Goal: Task Accomplishment & Management: Use online tool/utility

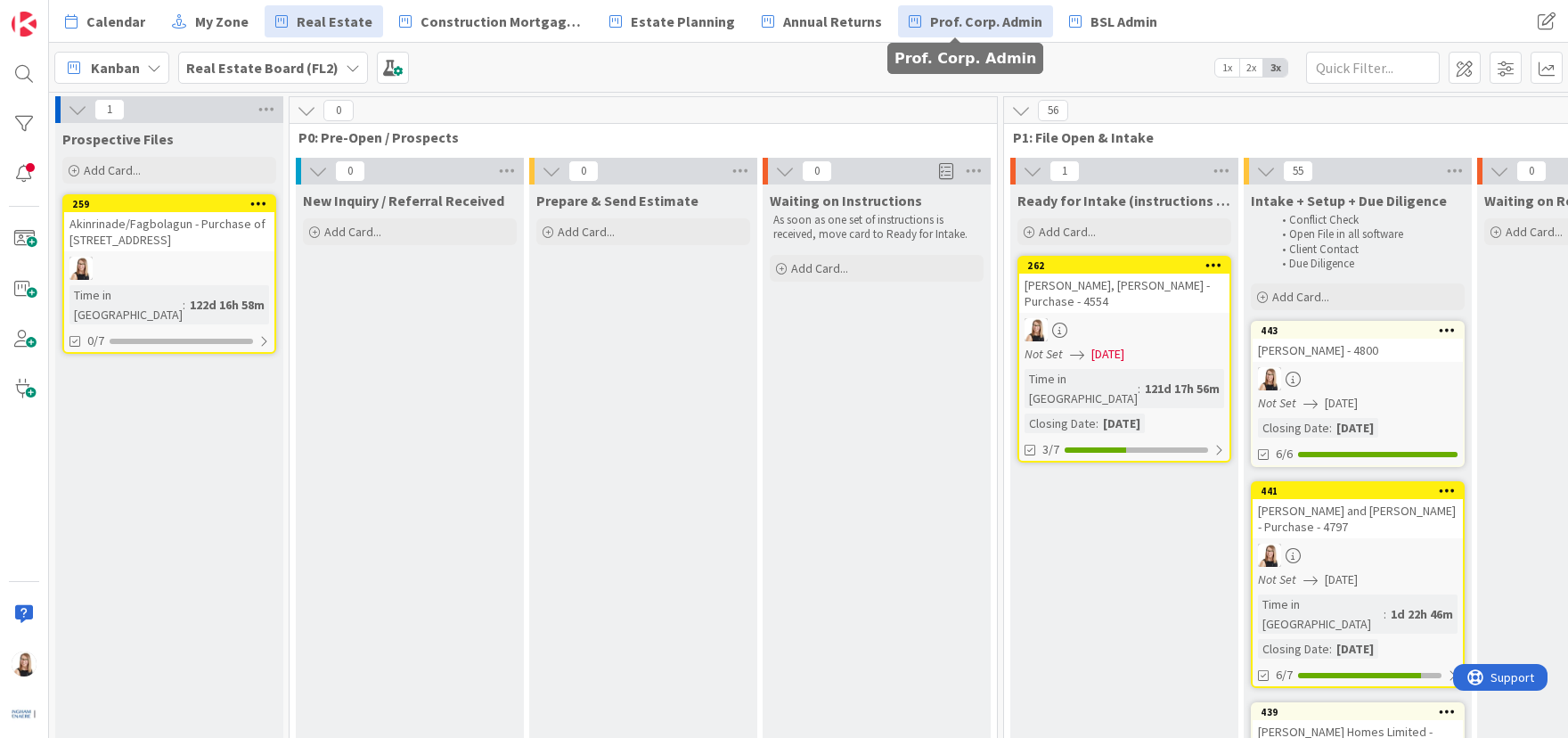
click at [958, 21] on span "Prof. Corp. Admin" at bounding box center [986, 22] width 112 height 22
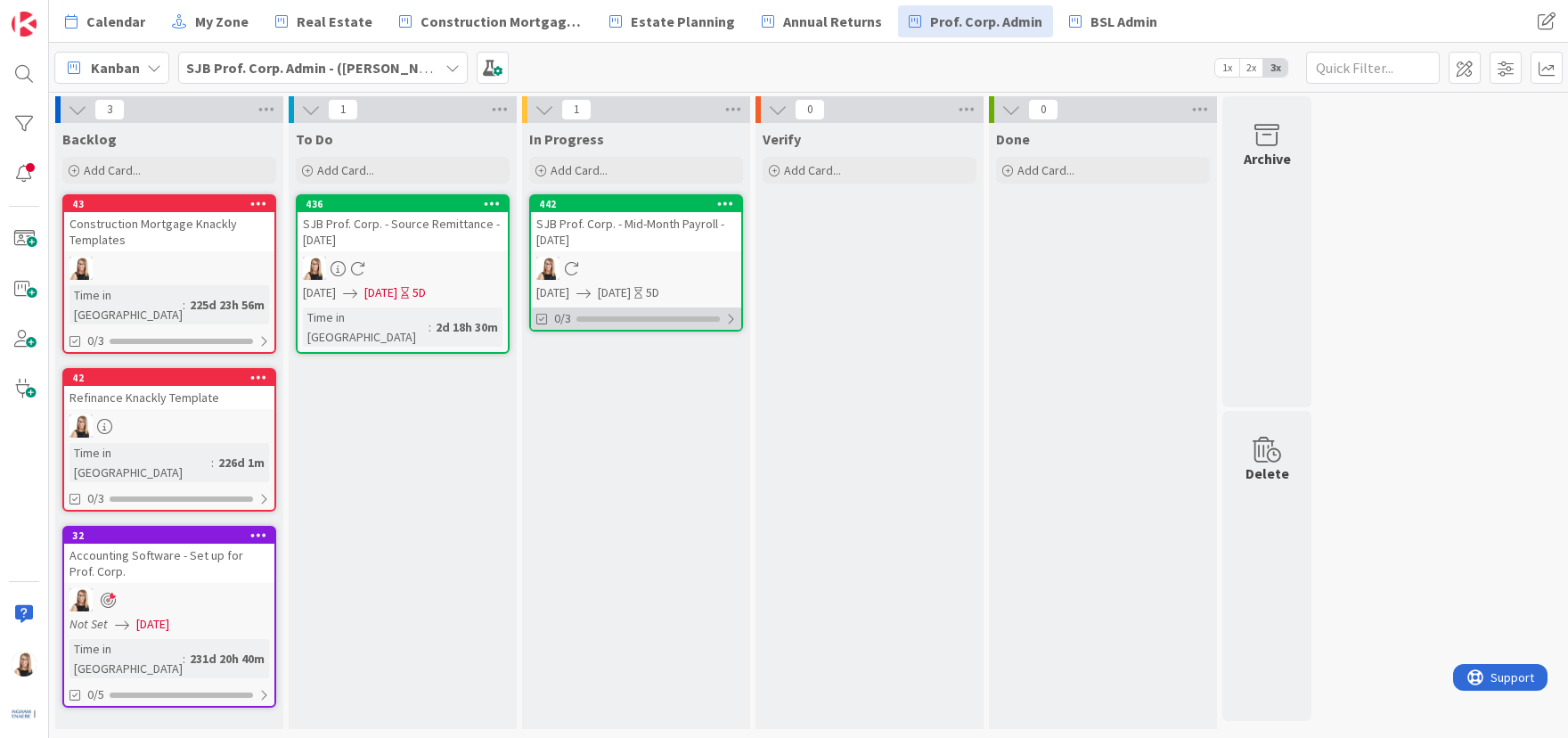
click at [609, 326] on div "0/3" at bounding box center [636, 318] width 210 height 23
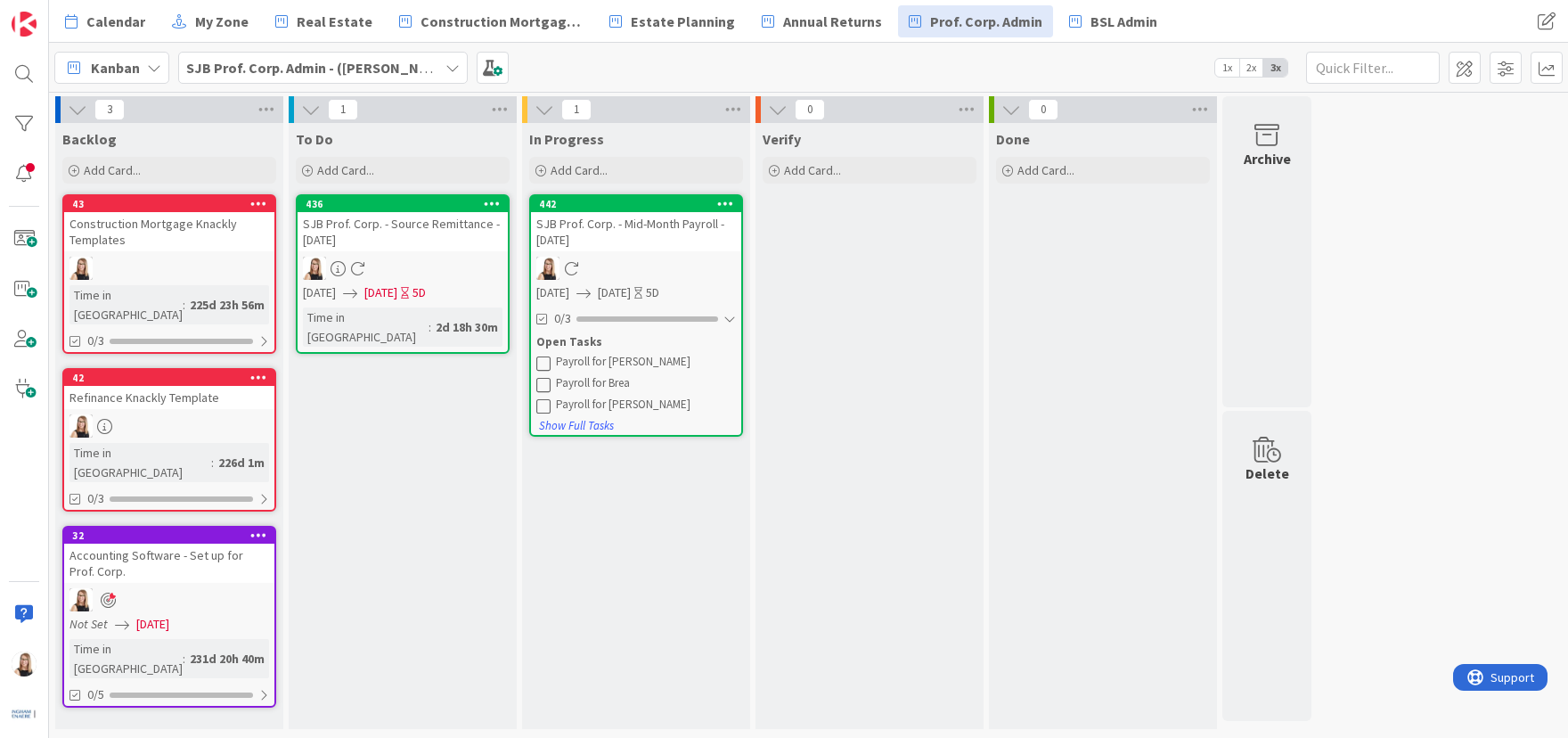
click at [545, 362] on icon at bounding box center [543, 363] width 14 height 14
click at [544, 362] on icon at bounding box center [543, 363] width 14 height 14
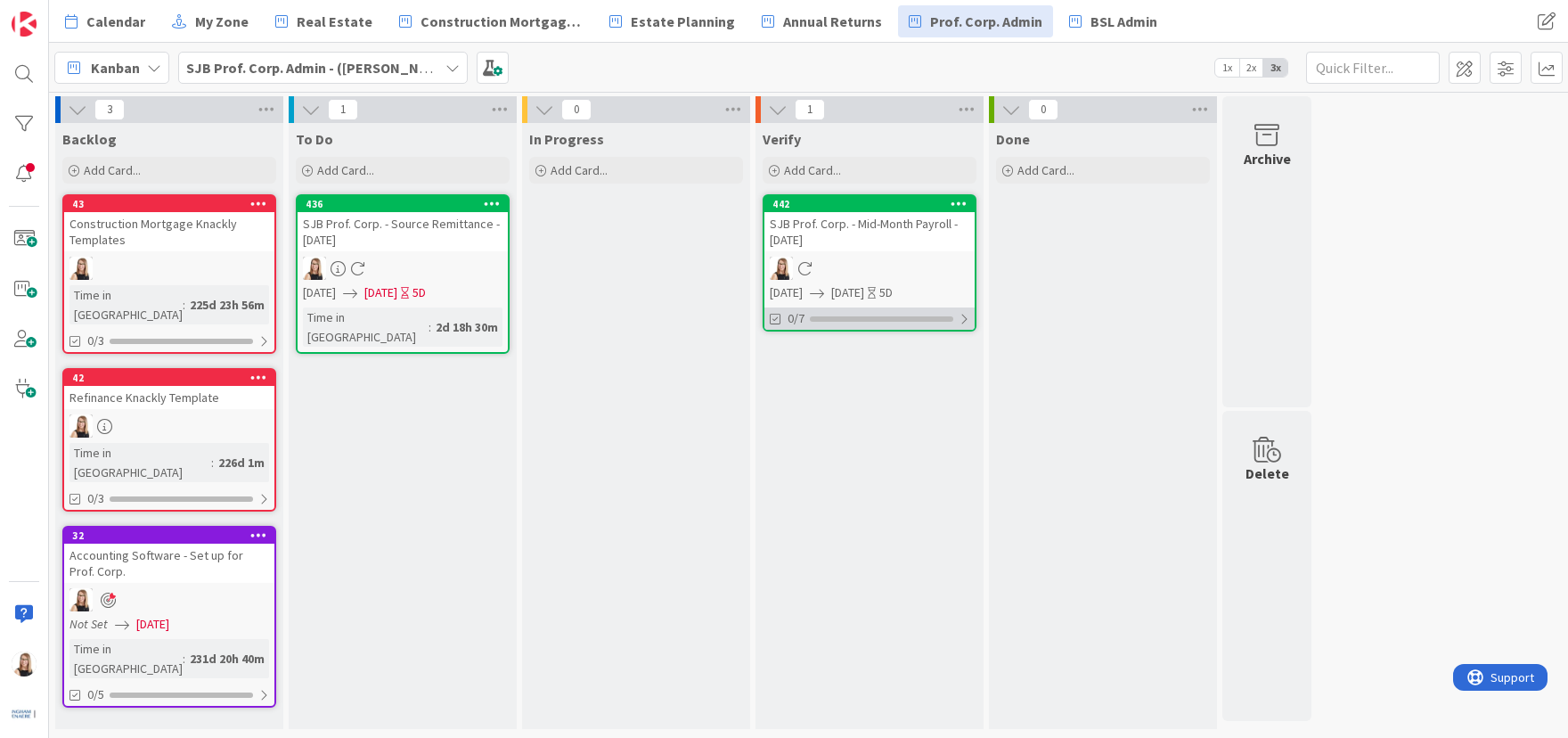
click at [851, 327] on div "0/7" at bounding box center [869, 318] width 210 height 23
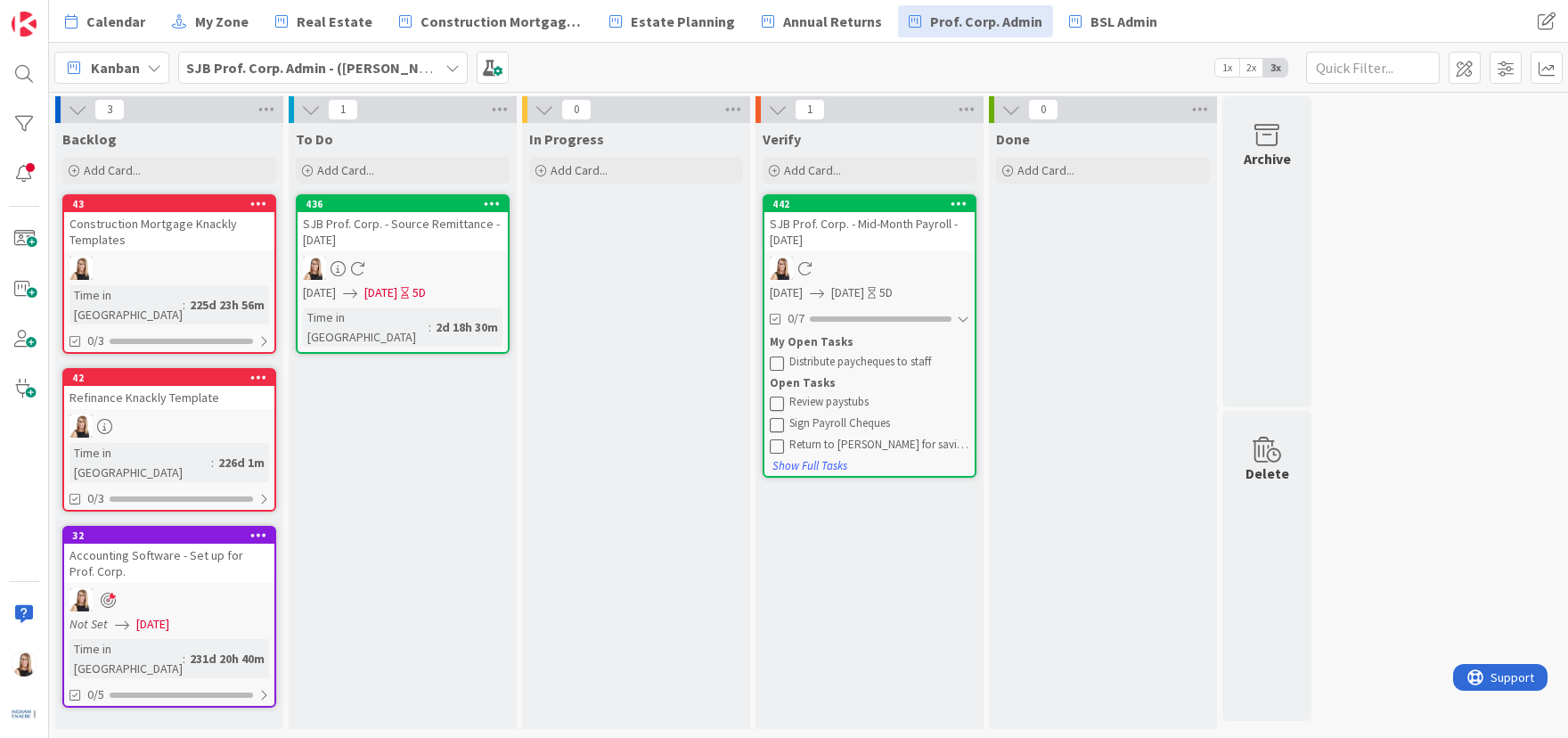
click at [779, 403] on icon at bounding box center [777, 402] width 14 height 14
click at [779, 405] on icon at bounding box center [777, 402] width 14 height 14
